Goal: Information Seeking & Learning: Learn about a topic

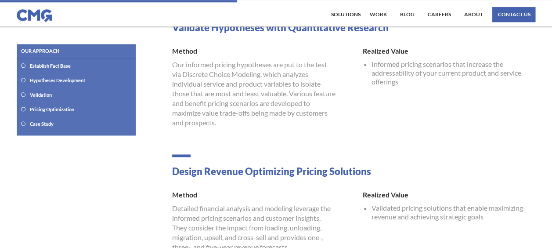
scroll to position [527, 0]
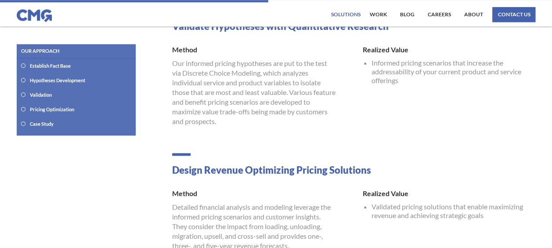
click at [351, 12] on div "Solutions" at bounding box center [345, 14] width 29 height 5
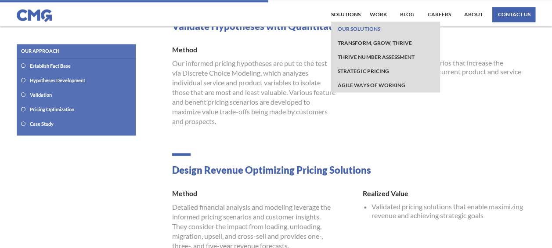
click at [354, 27] on link "Our Solutions" at bounding box center [358, 29] width 47 height 14
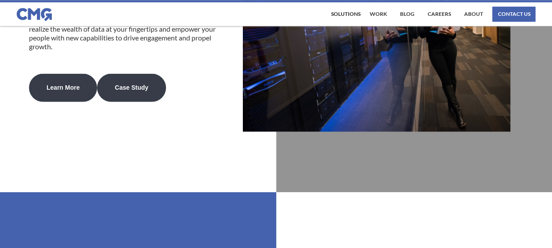
scroll to position [2063, 0]
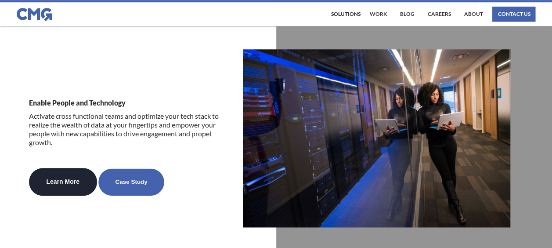
click at [119, 186] on link "Case Study" at bounding box center [131, 181] width 66 height 27
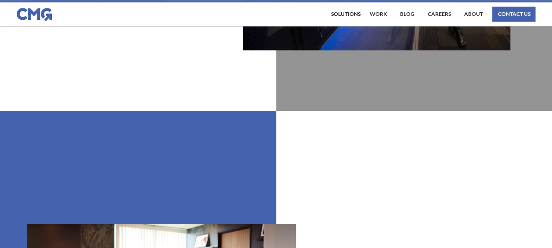
scroll to position [2093, 0]
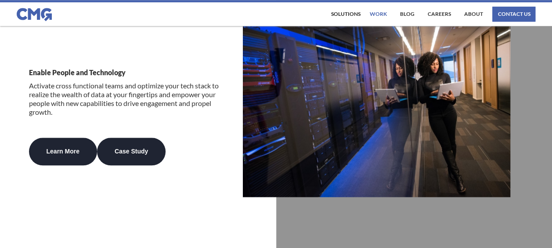
click at [373, 16] on link "work" at bounding box center [378, 14] width 22 height 15
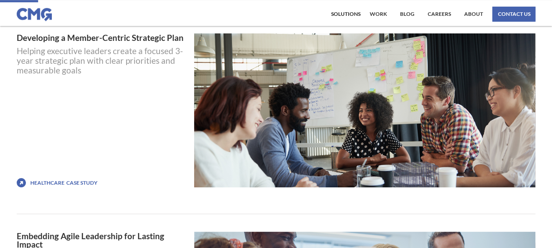
scroll to position [351, 0]
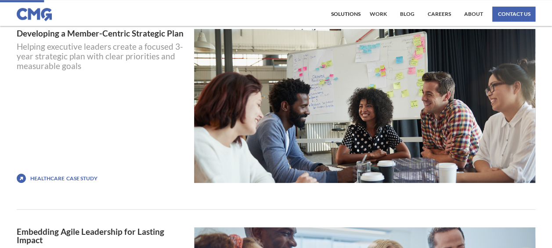
click at [71, 178] on div "Case STUDY" at bounding box center [81, 178] width 31 height 9
